Goal: Transaction & Acquisition: Purchase product/service

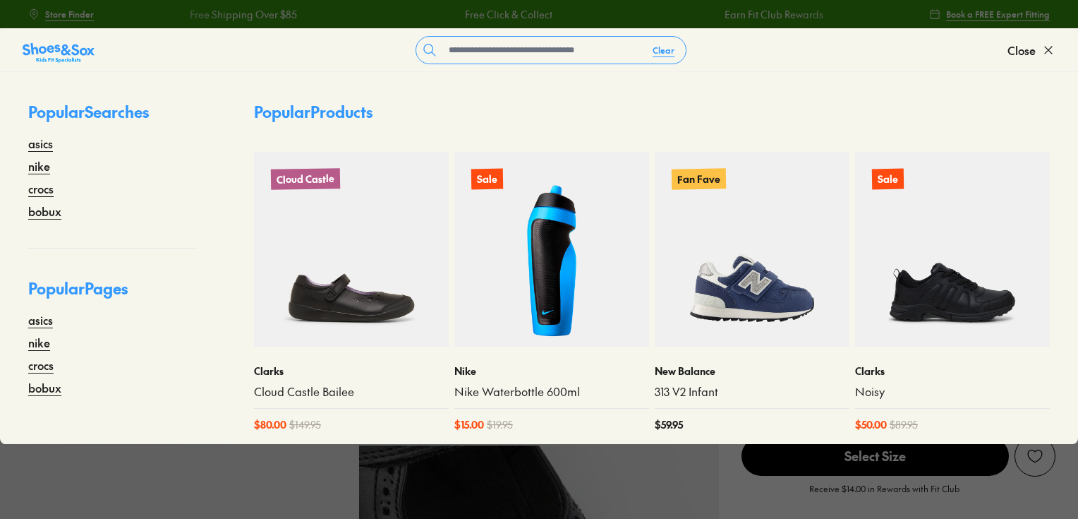
select select "*"
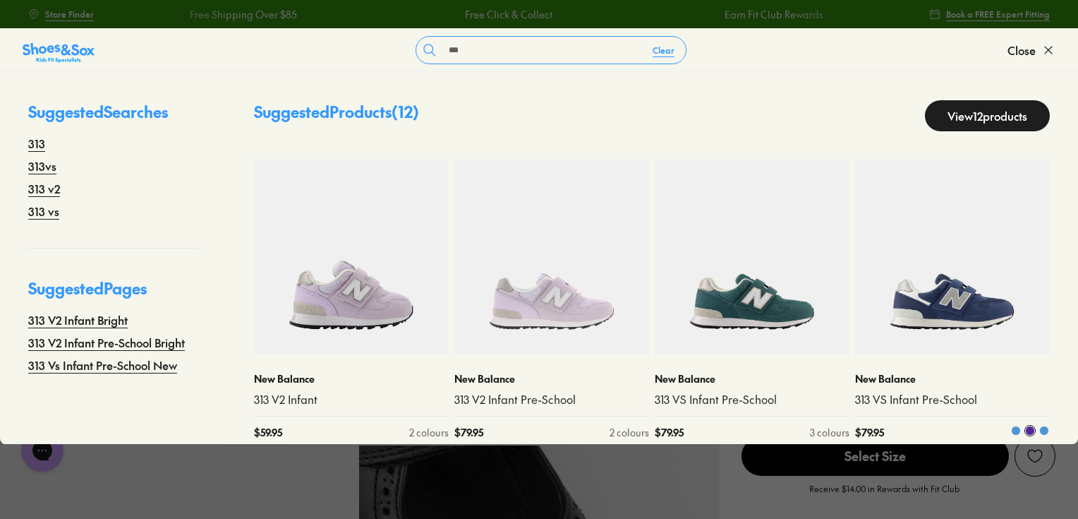
type input "***"
click at [954, 272] on img at bounding box center [952, 256] width 195 height 195
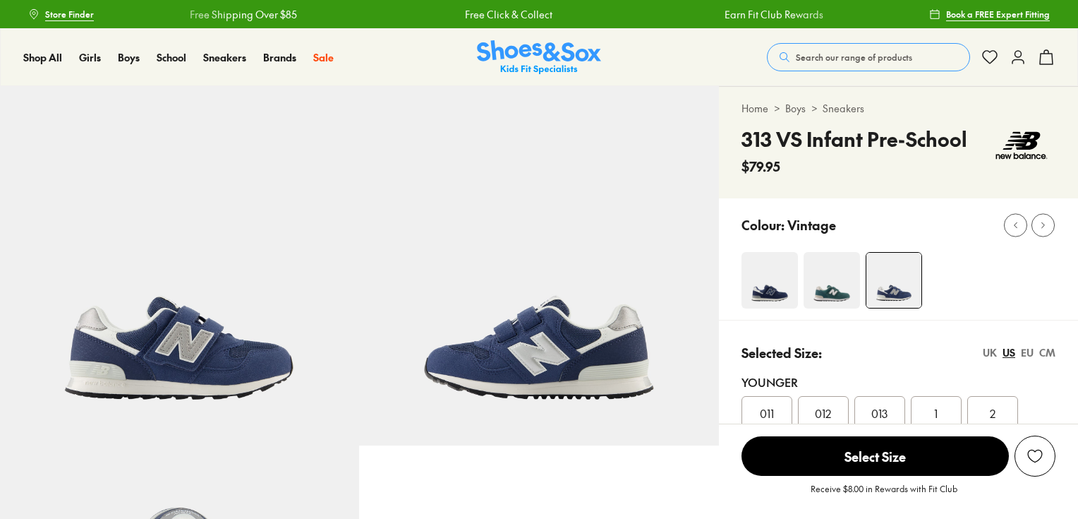
select select "*"
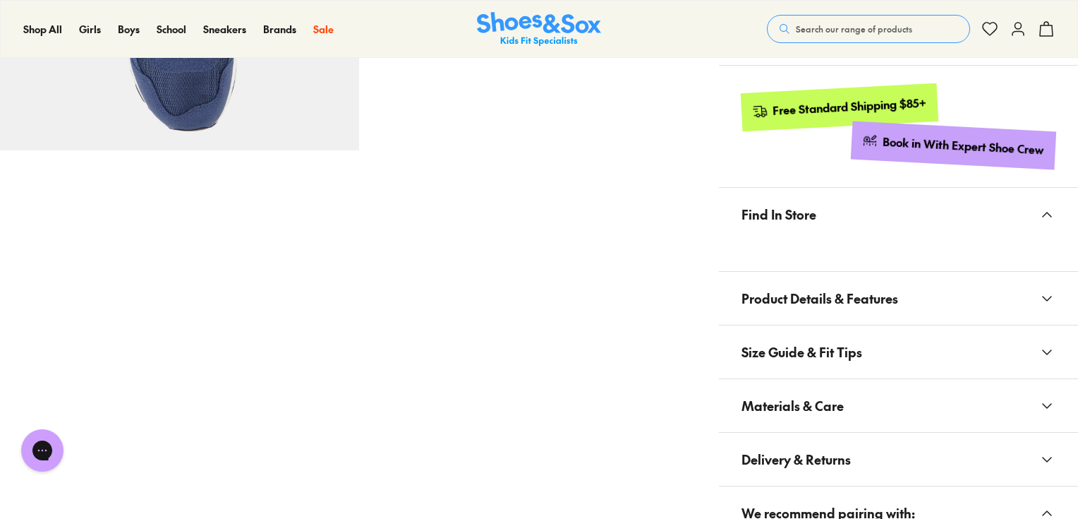
scroll to position [734, 0]
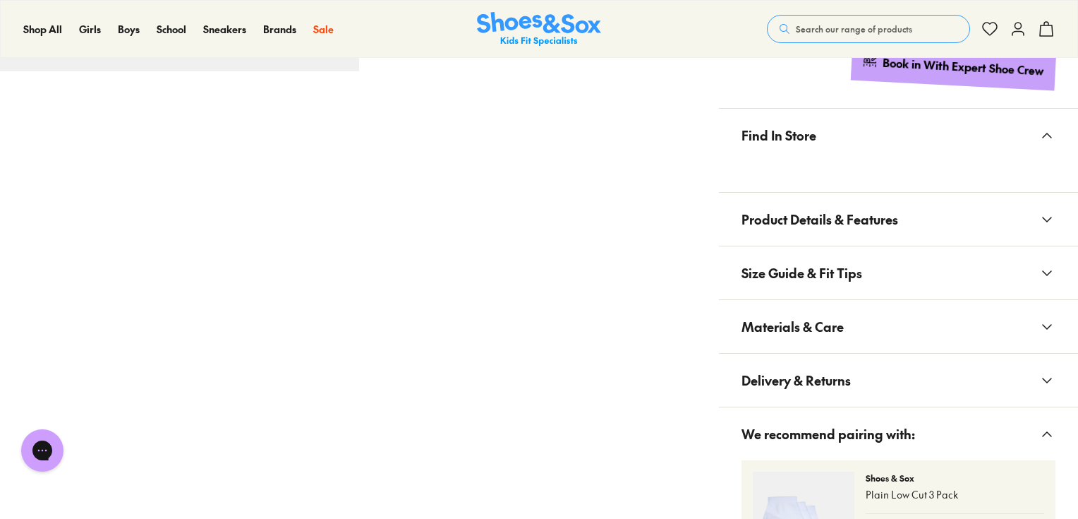
click at [819, 315] on span "Materials & Care" at bounding box center [793, 327] width 102 height 42
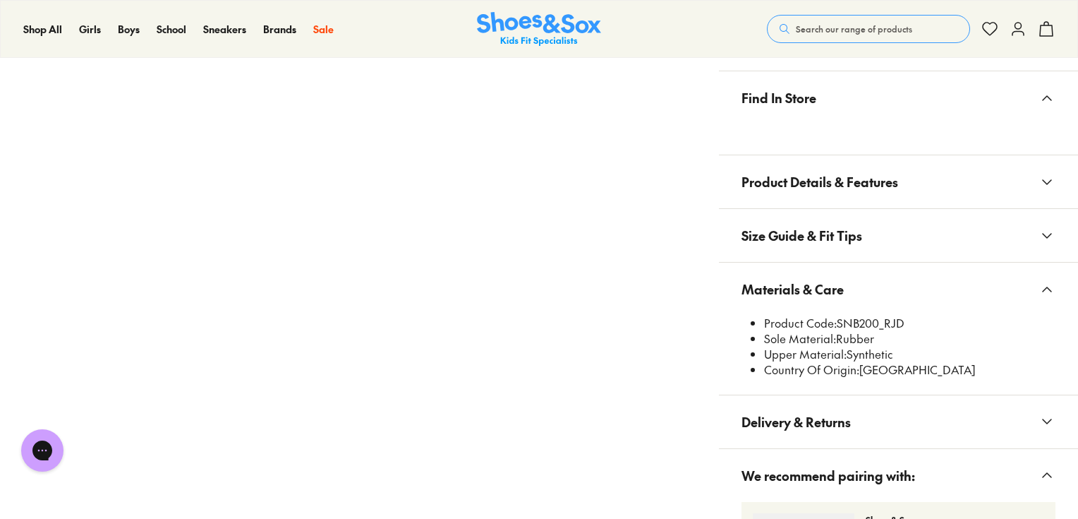
scroll to position [847, 0]
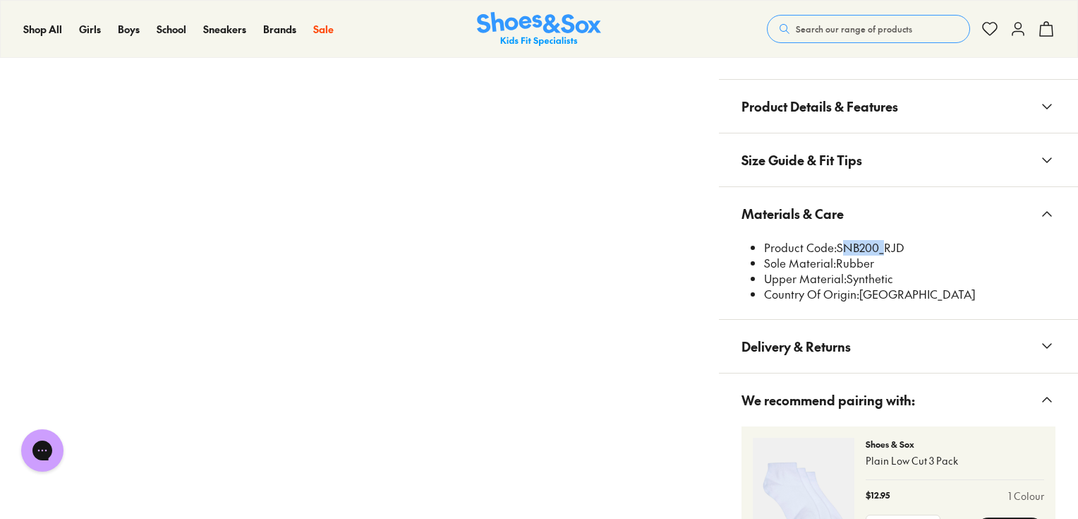
drag, startPoint x: 838, startPoint y: 243, endPoint x: 878, endPoint y: 243, distance: 39.5
click at [878, 243] on li "Product Code: SNB200_RJD" at bounding box center [909, 248] width 291 height 16
copy li "SNB200"
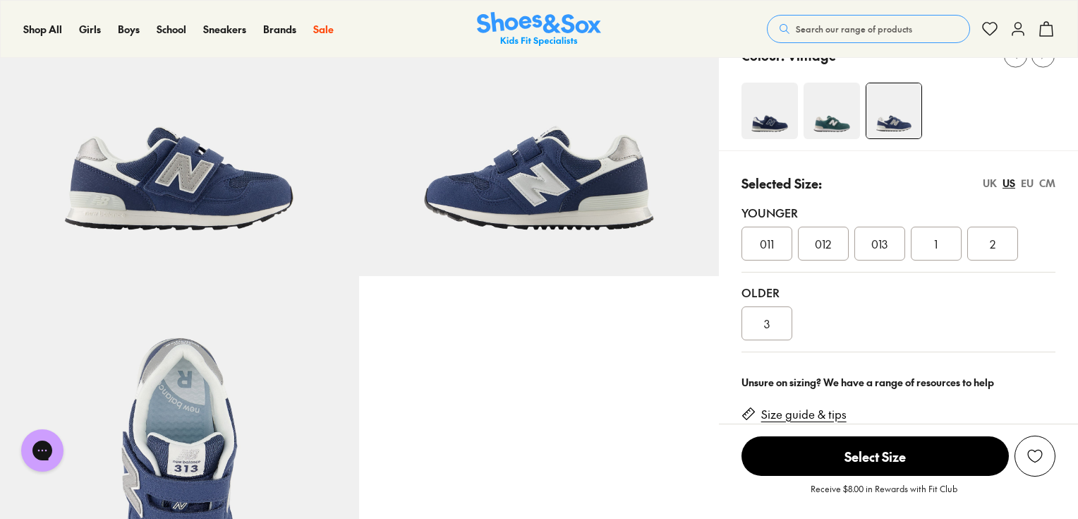
scroll to position [0, 0]
